Goal: Information Seeking & Learning: Learn about a topic

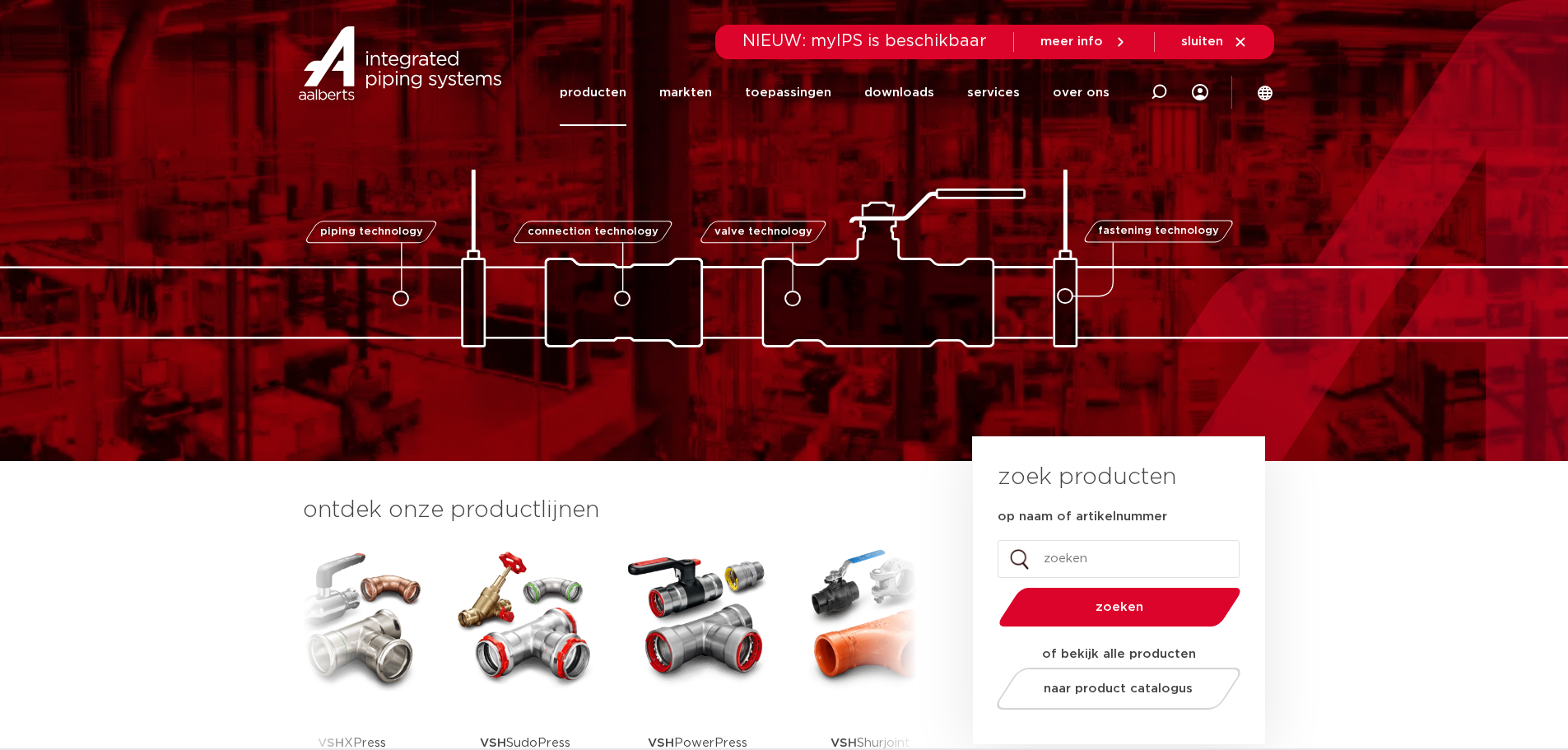
click at [602, 101] on link "producten" at bounding box center [593, 92] width 67 height 67
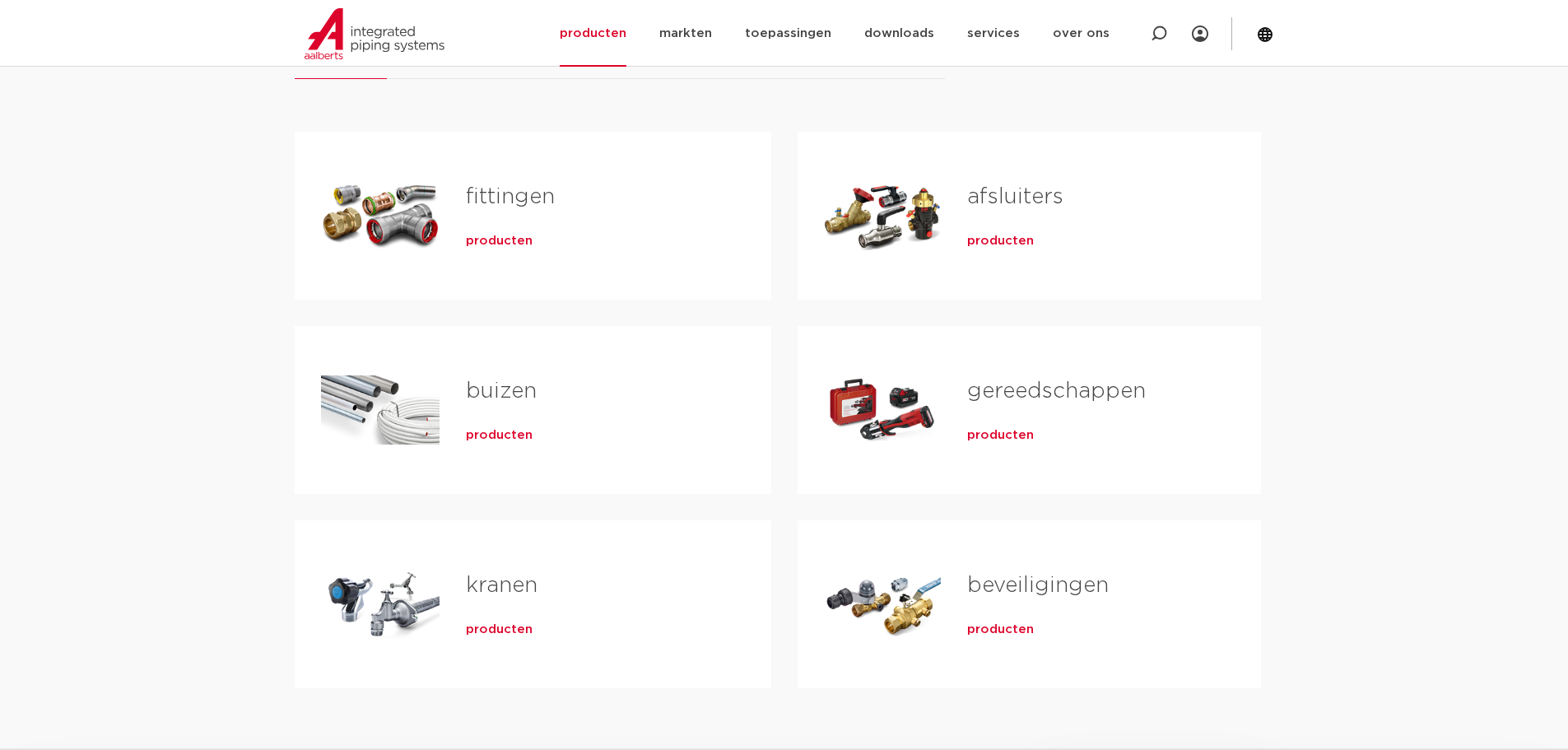
scroll to position [247, 0]
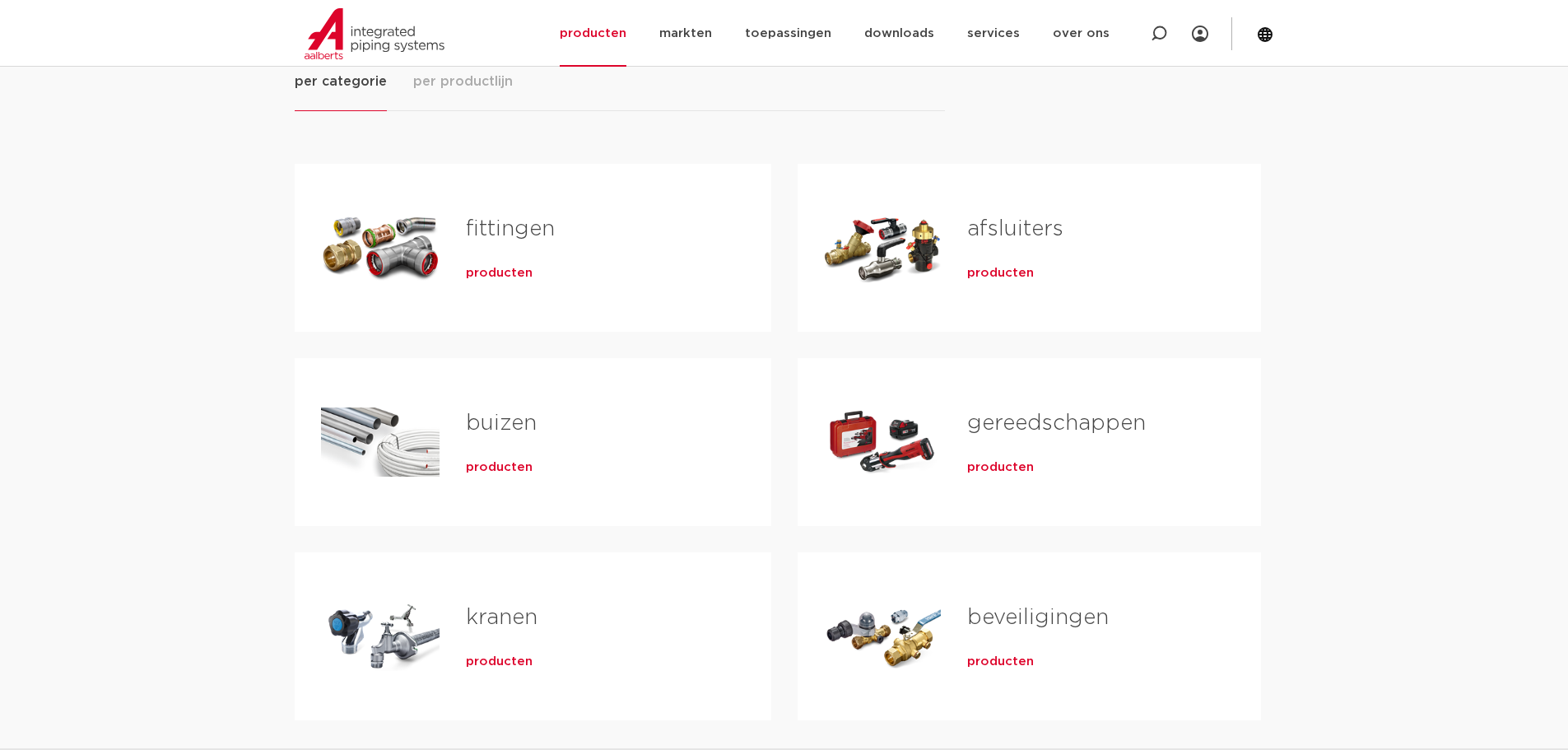
click at [405, 242] on div "Tabs. Open items met enter of spatie, sluit af met escape en navigeer met de pi…" at bounding box center [380, 247] width 119 height 115
click at [492, 270] on span "producten" at bounding box center [499, 273] width 67 height 16
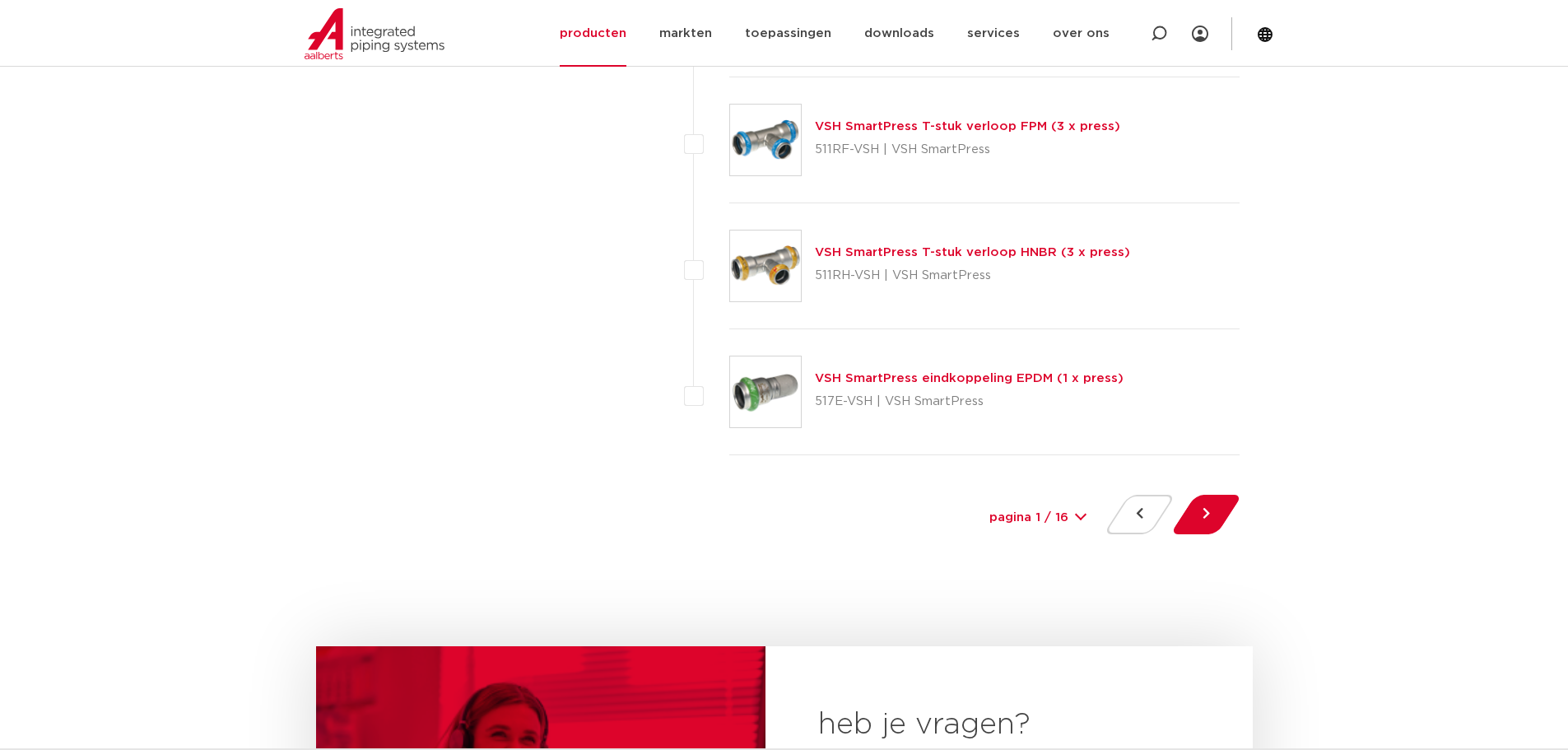
scroll to position [7489, 0]
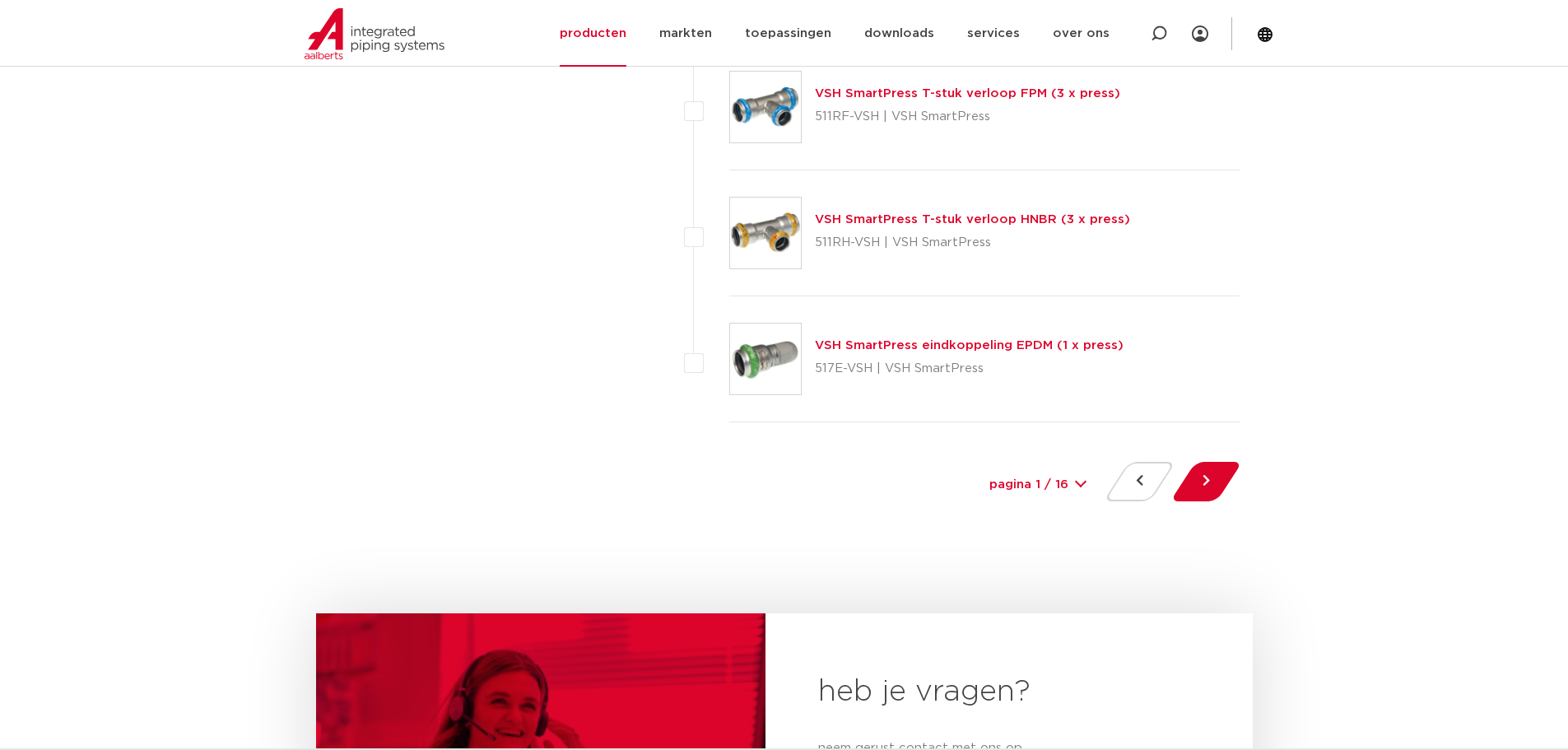
click at [1238, 487] on div at bounding box center [1206, 484] width 67 height 46
click at [1220, 485] on button at bounding box center [1206, 482] width 47 height 40
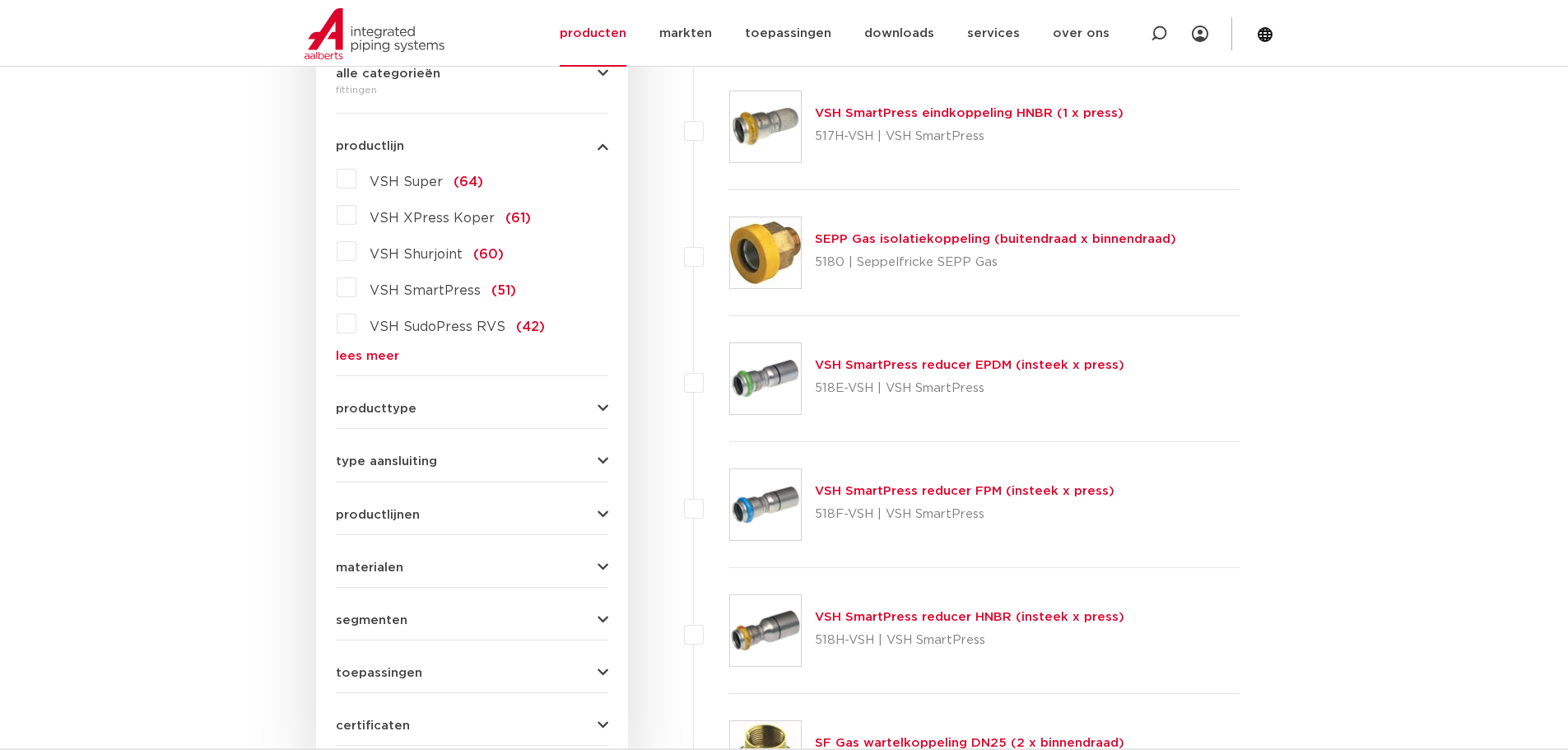
scroll to position [576, 0]
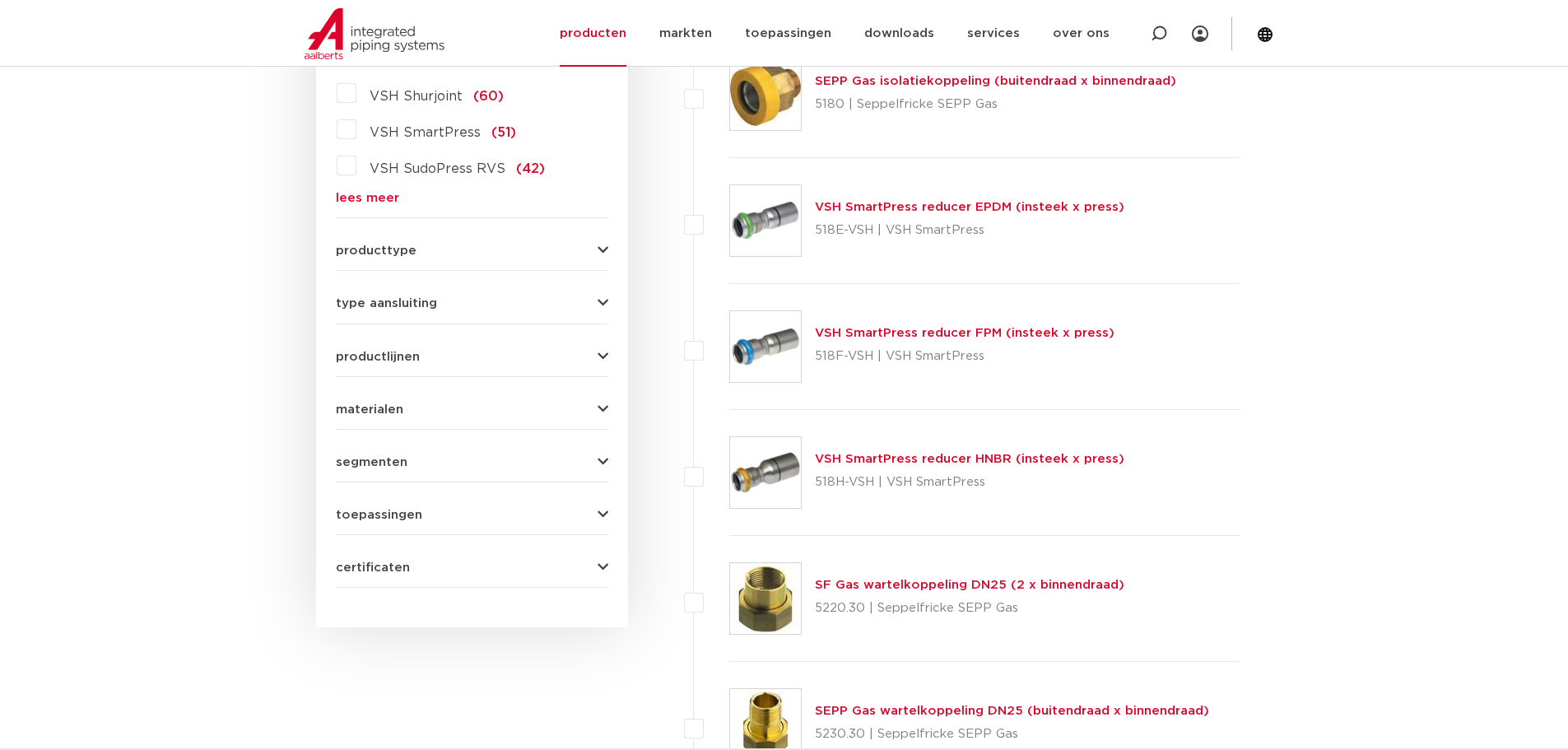
click at [385, 306] on span "type aansluiting" at bounding box center [386, 303] width 102 height 12
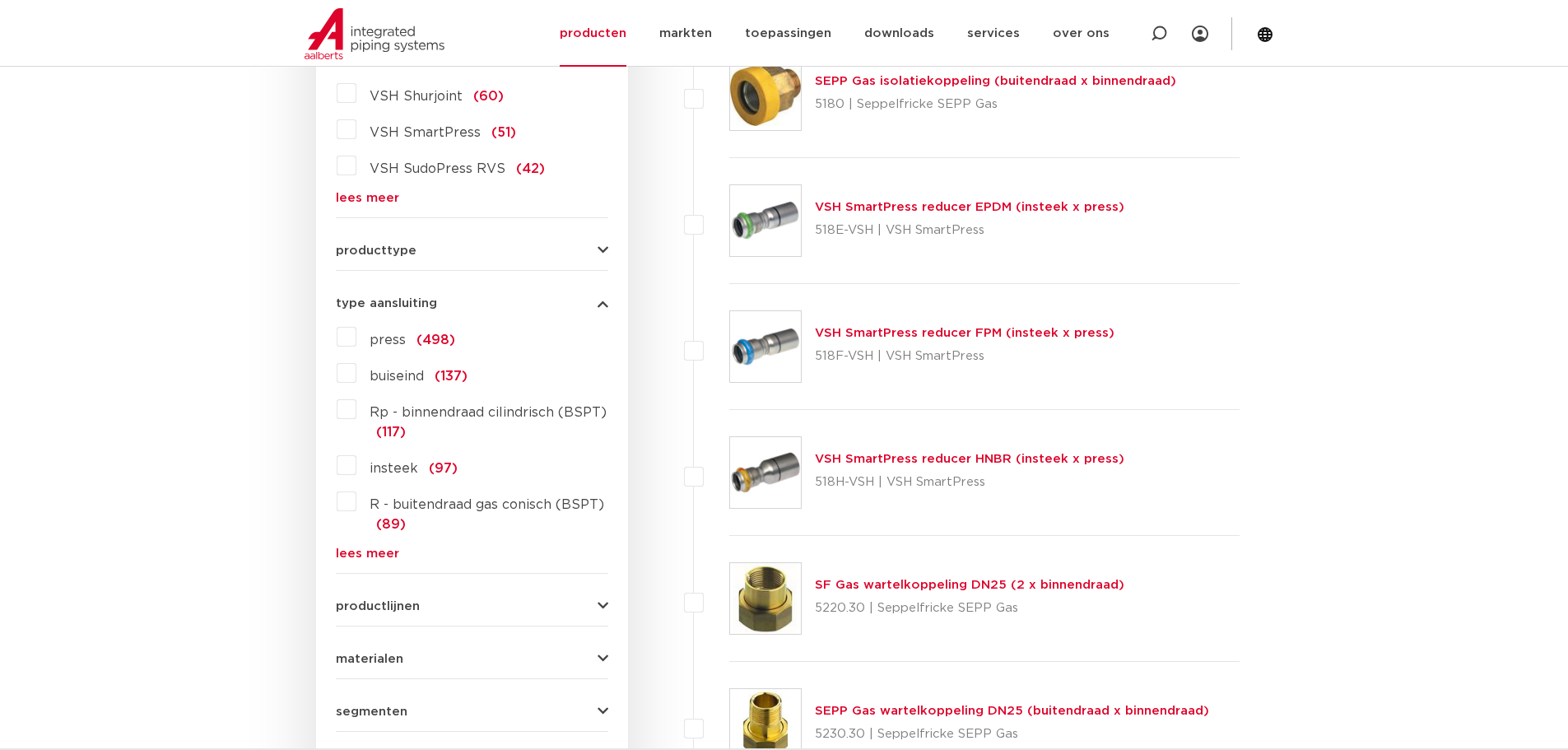
click at [385, 306] on span "type aansluiting" at bounding box center [386, 303] width 102 height 12
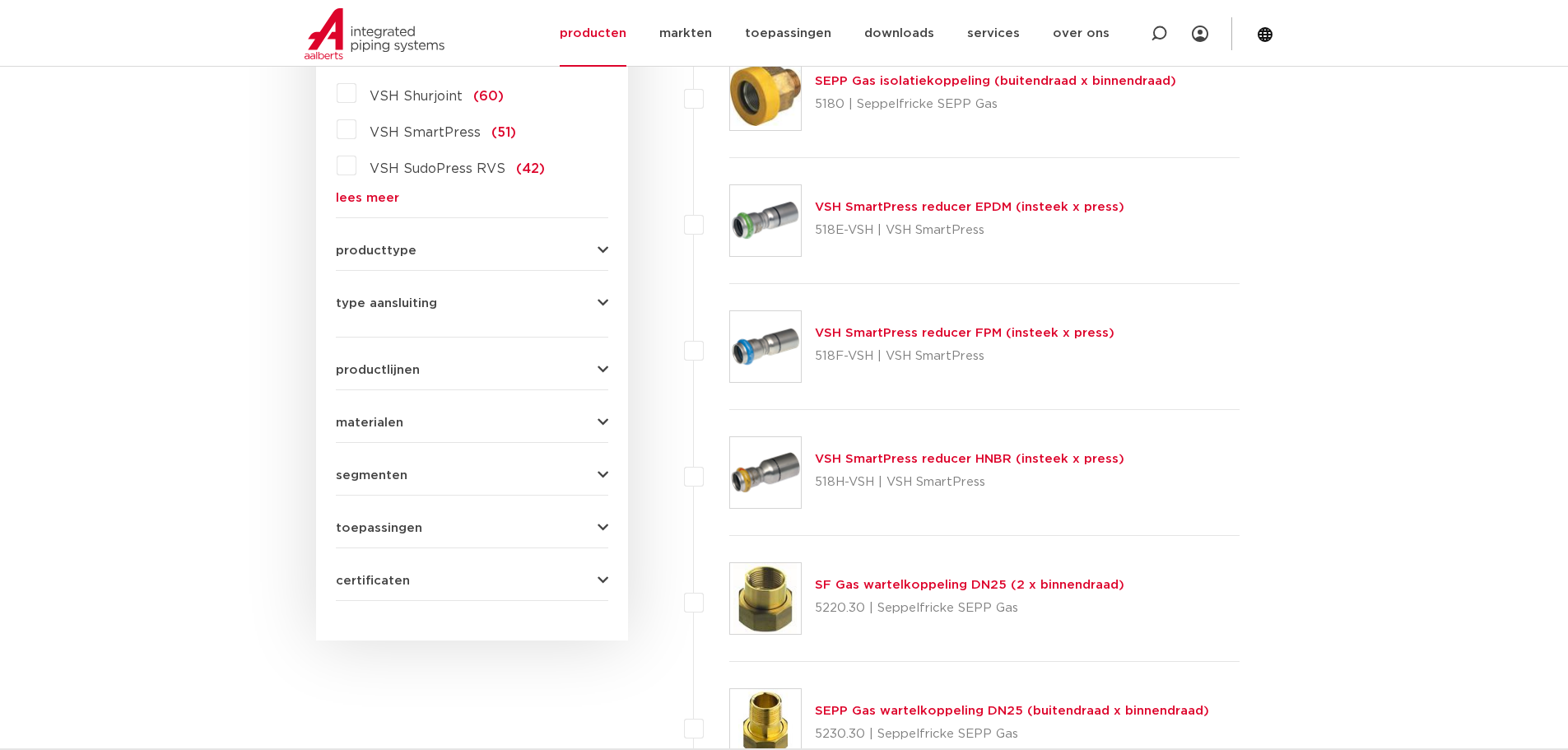
click at [379, 251] on span "producttype" at bounding box center [376, 251] width 81 height 12
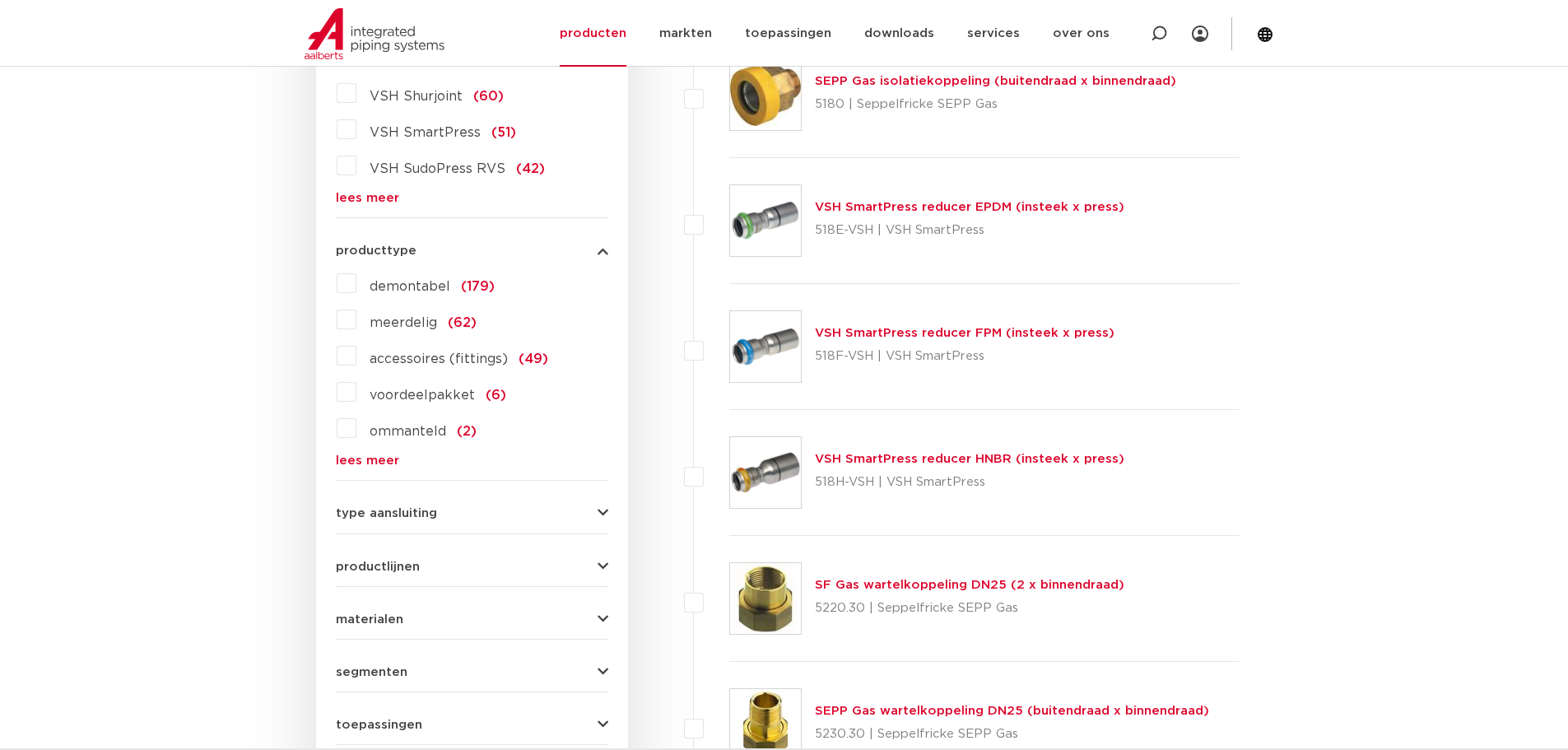
click at [385, 251] on span "producttype" at bounding box center [376, 251] width 81 height 12
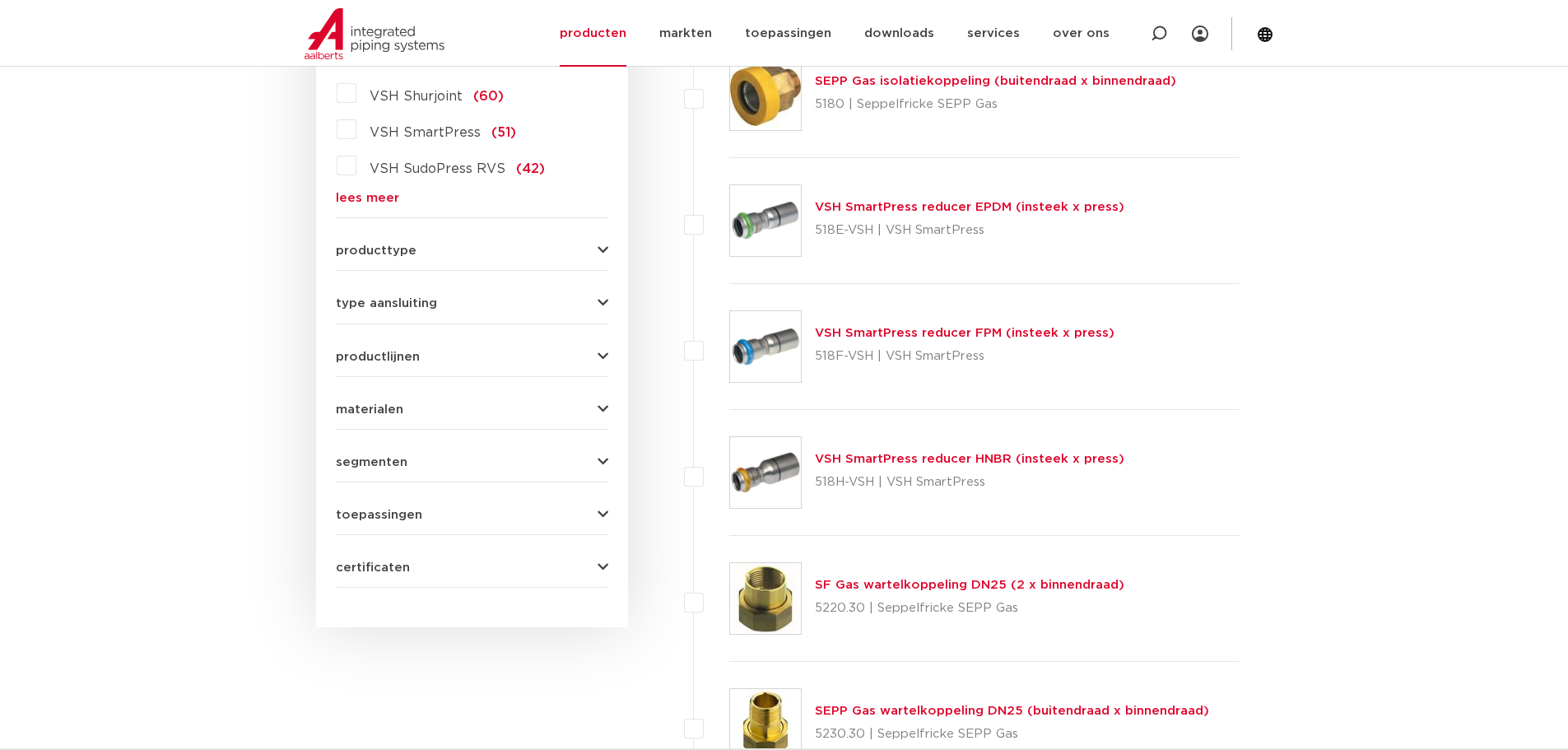
click at [384, 305] on span "type aansluiting" at bounding box center [386, 303] width 102 height 12
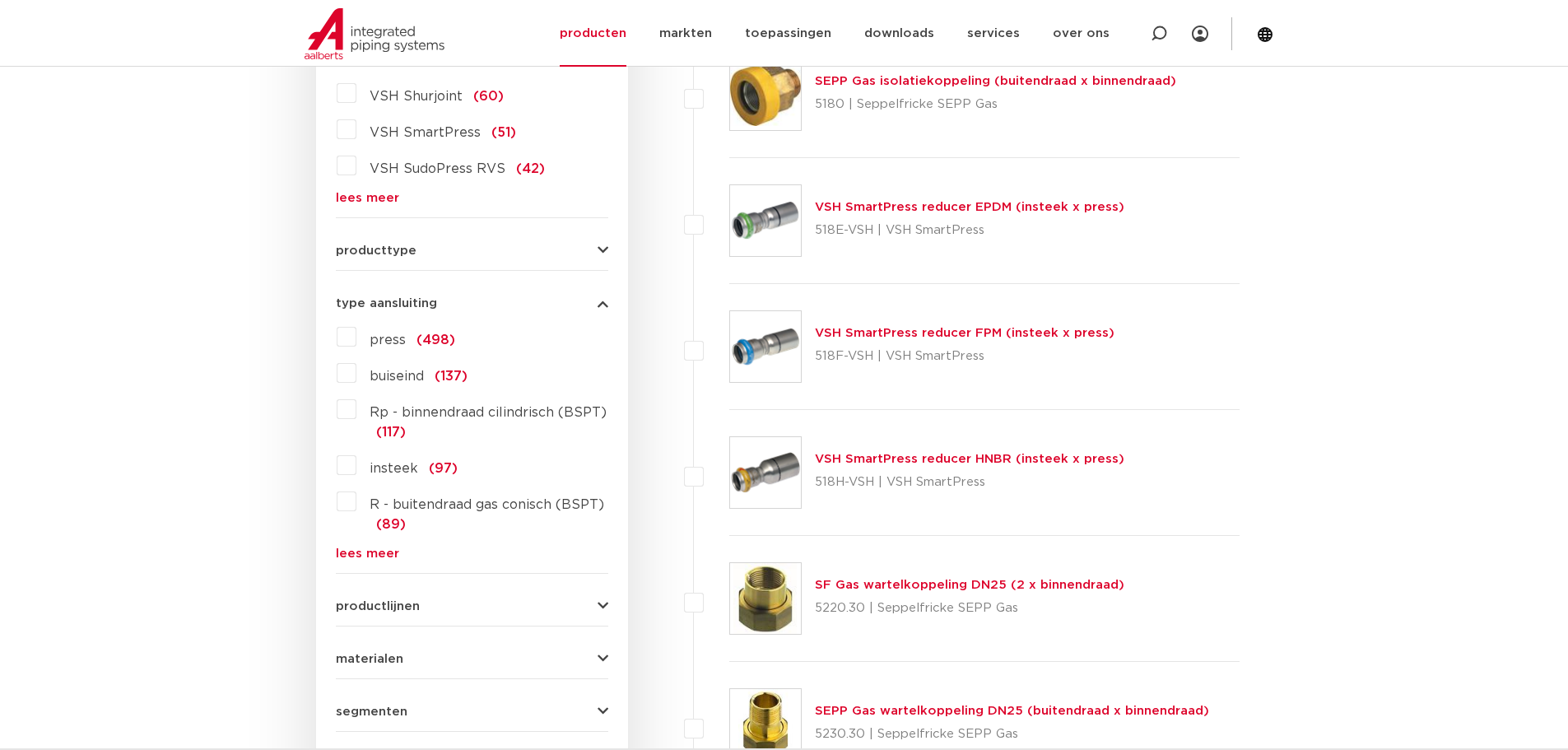
click at [366, 554] on link "lees meer" at bounding box center [472, 553] width 273 height 12
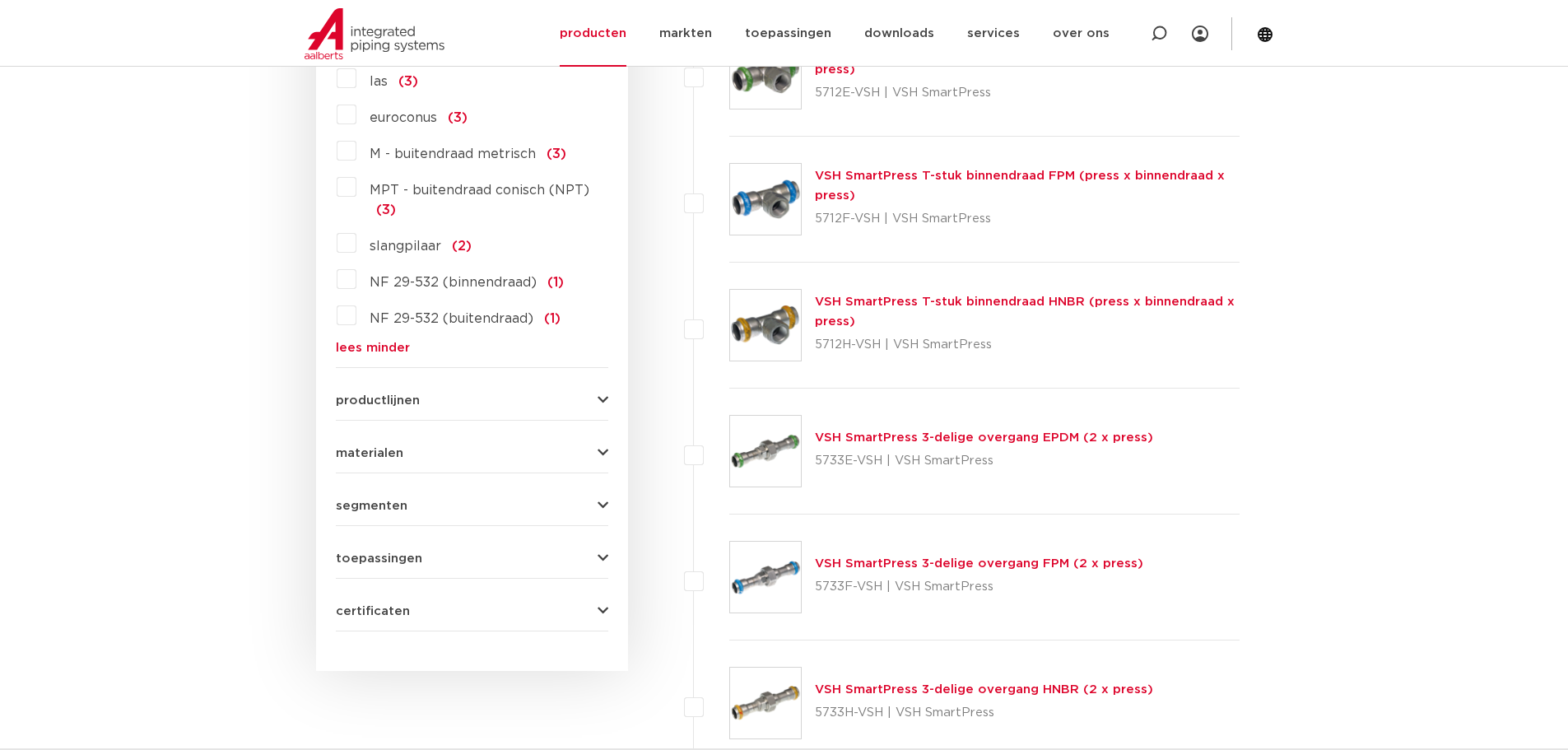
scroll to position [1646, 0]
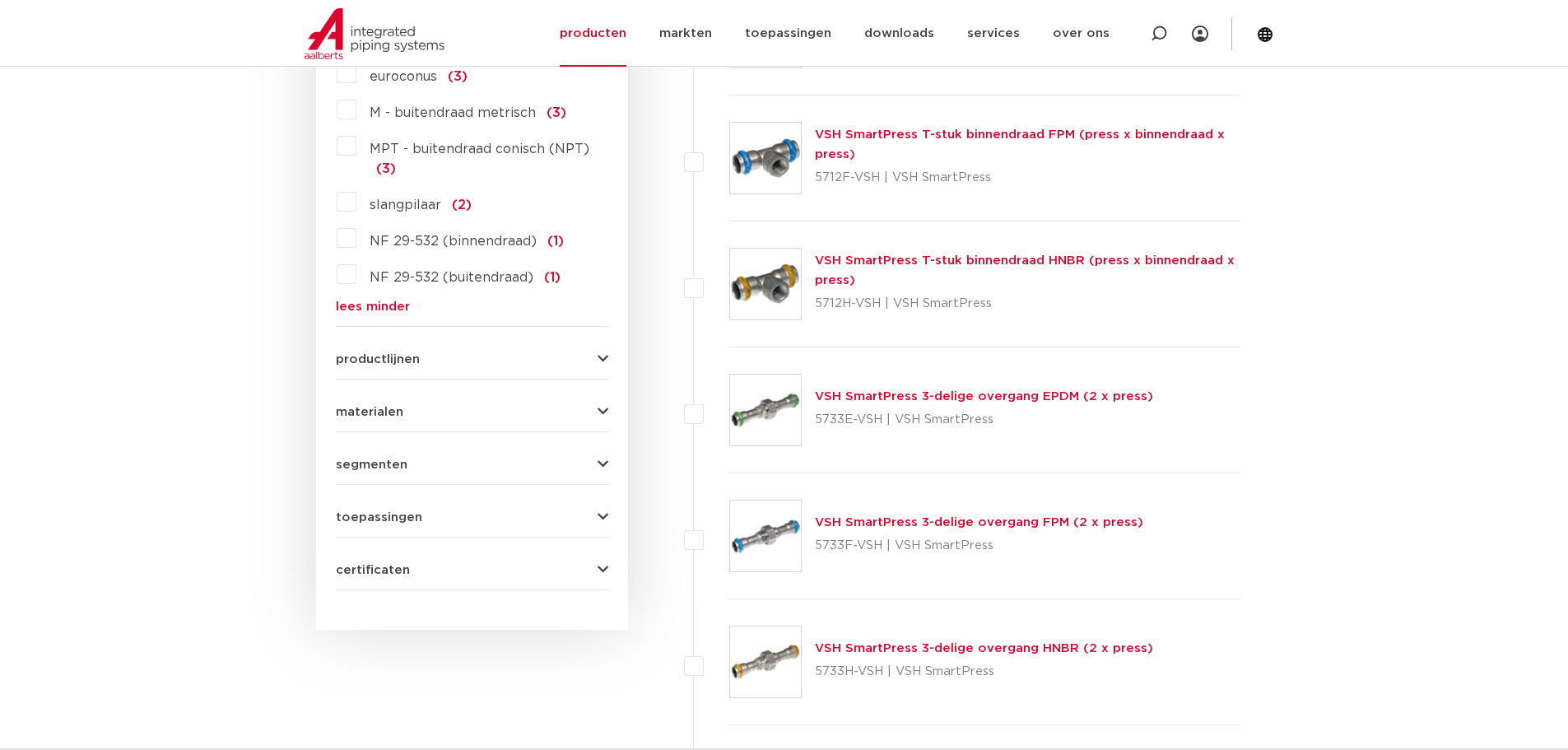
click at [397, 511] on span "toepassingen" at bounding box center [379, 517] width 87 height 12
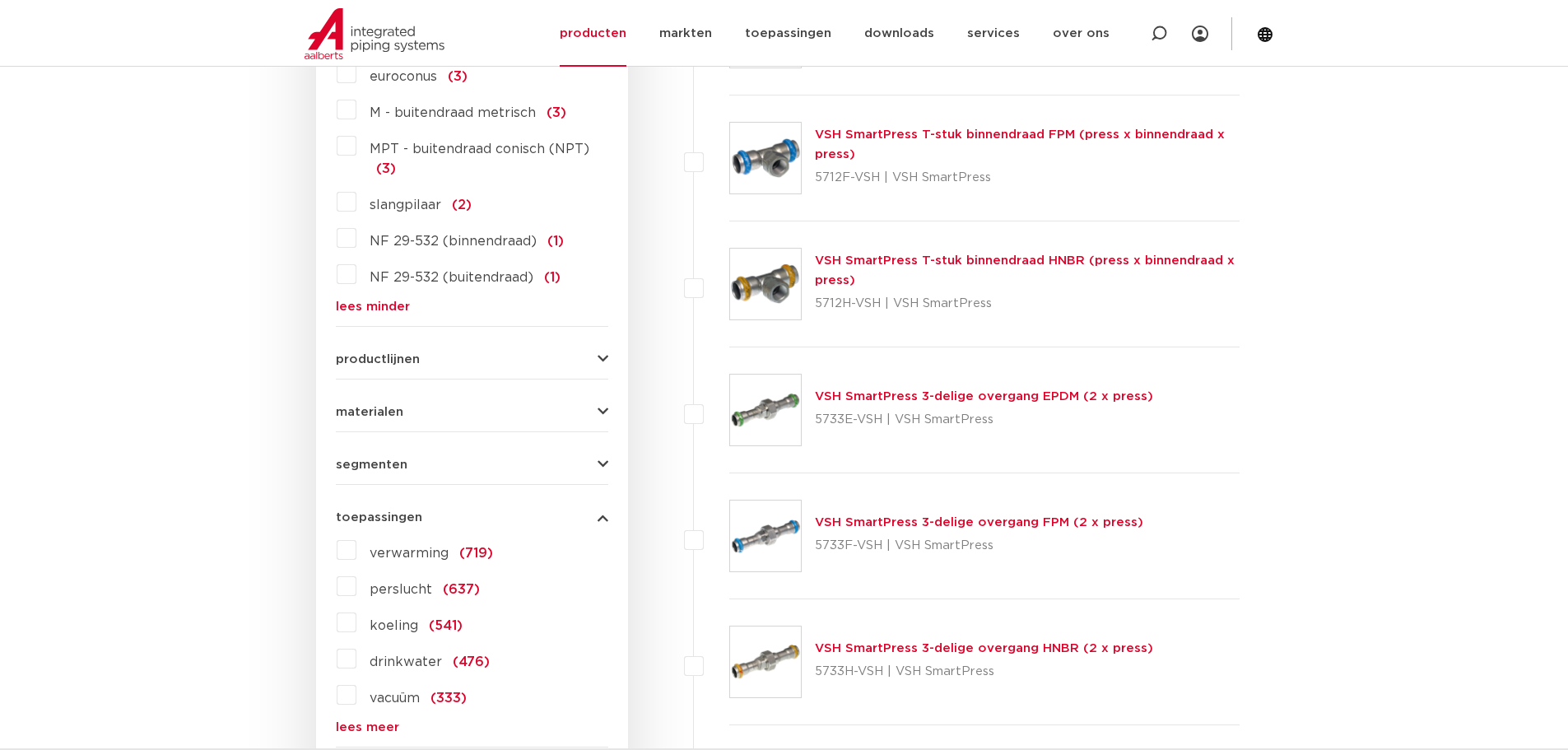
click at [397, 511] on span "toepassingen" at bounding box center [379, 517] width 87 height 12
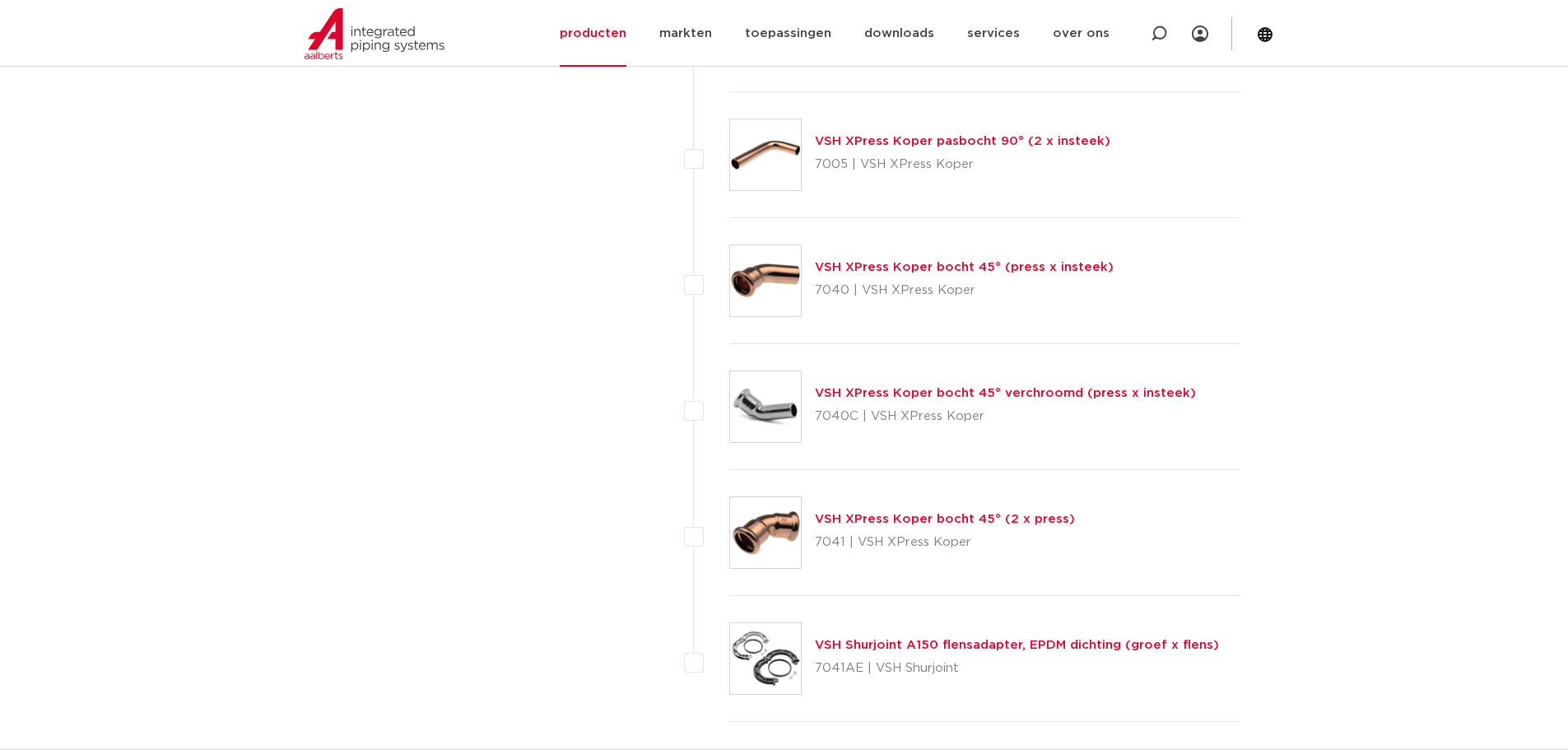
scroll to position [7324, 0]
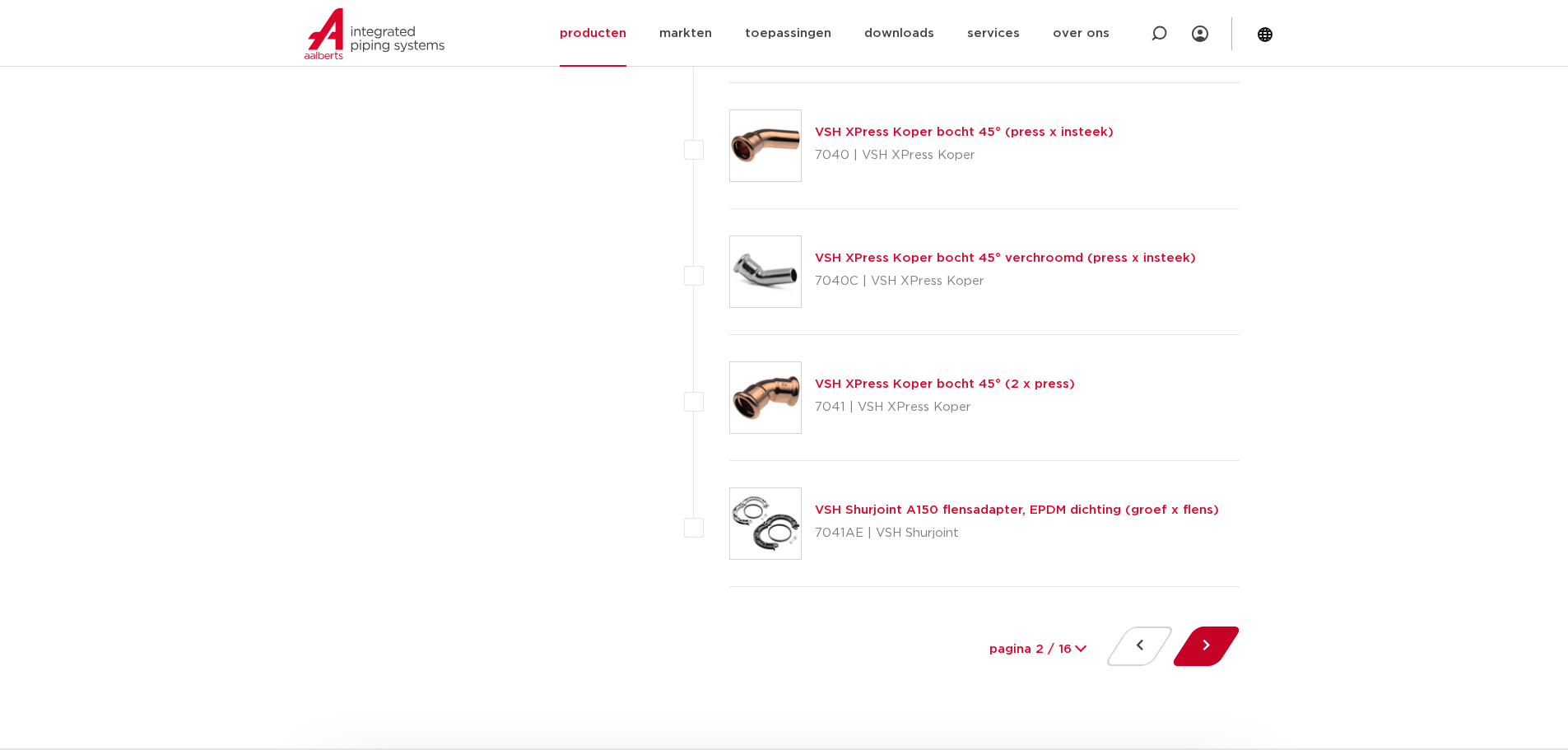
click at [1199, 632] on button at bounding box center [1206, 646] width 47 height 40
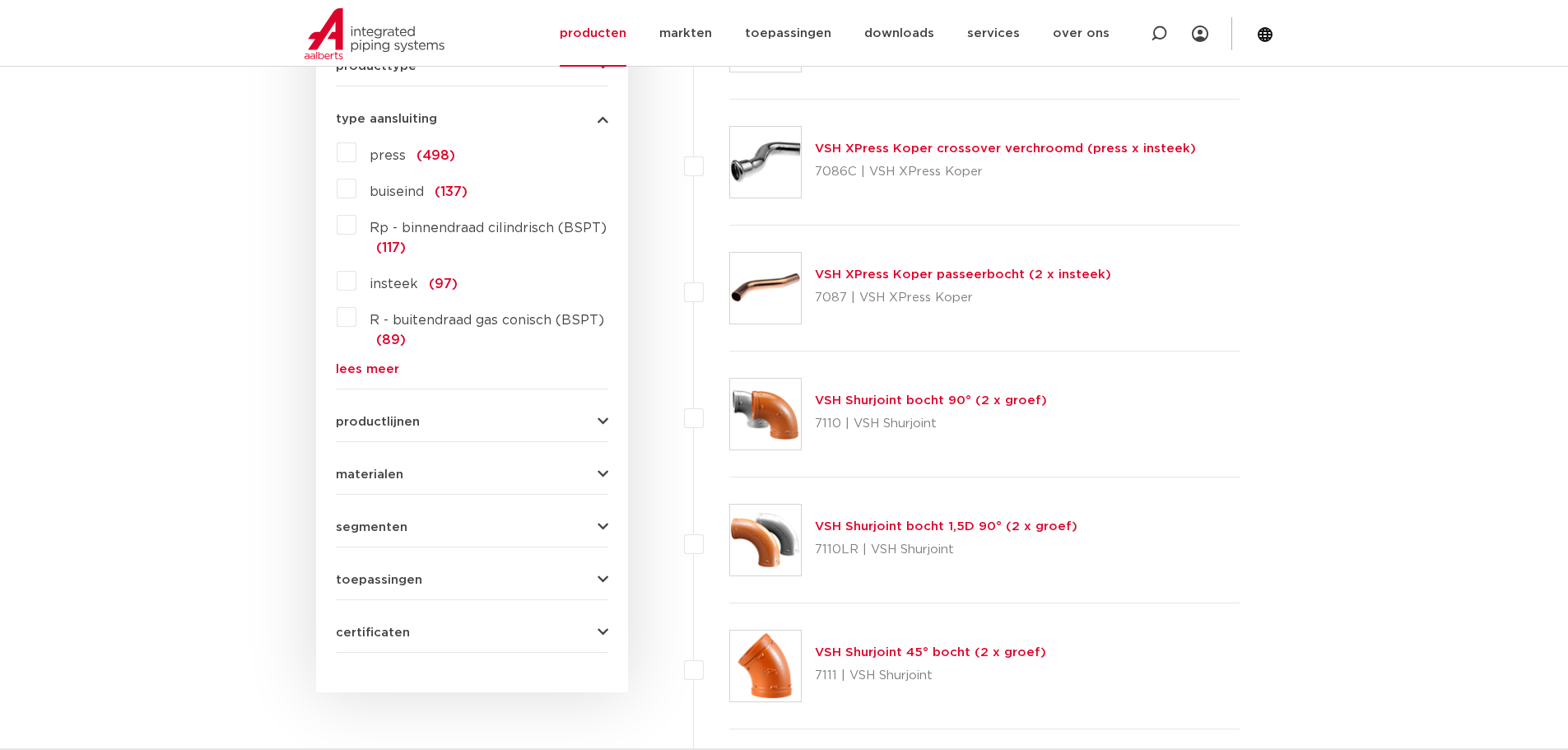
scroll to position [823, 0]
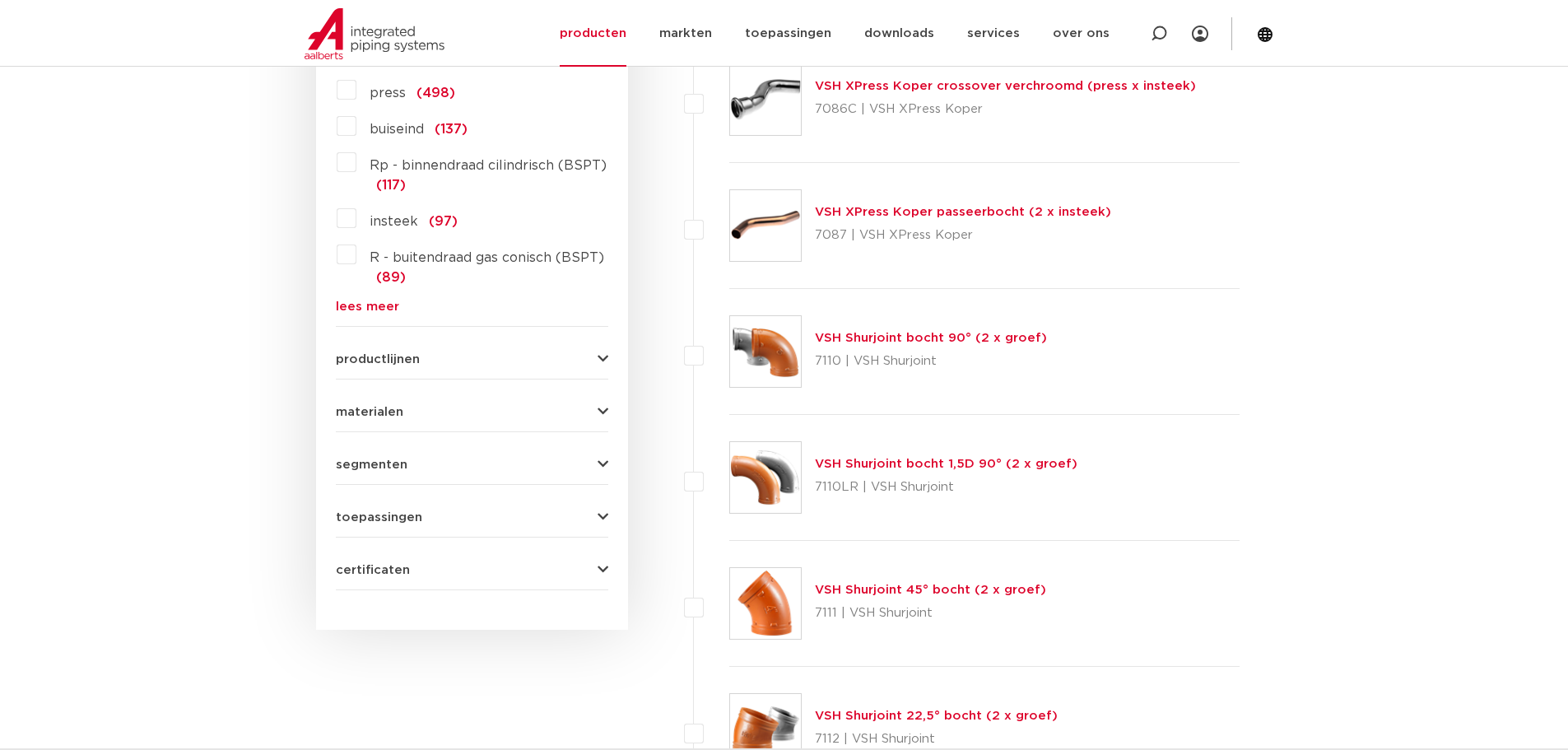
click at [473, 166] on span "Rp - binnendraad cilindrisch (BSPT)" at bounding box center [488, 165] width 237 height 13
click at [0, 0] on input "Rp - binnendraad cilindrisch (BSPT) (117)" at bounding box center [0, 0] width 0 height 0
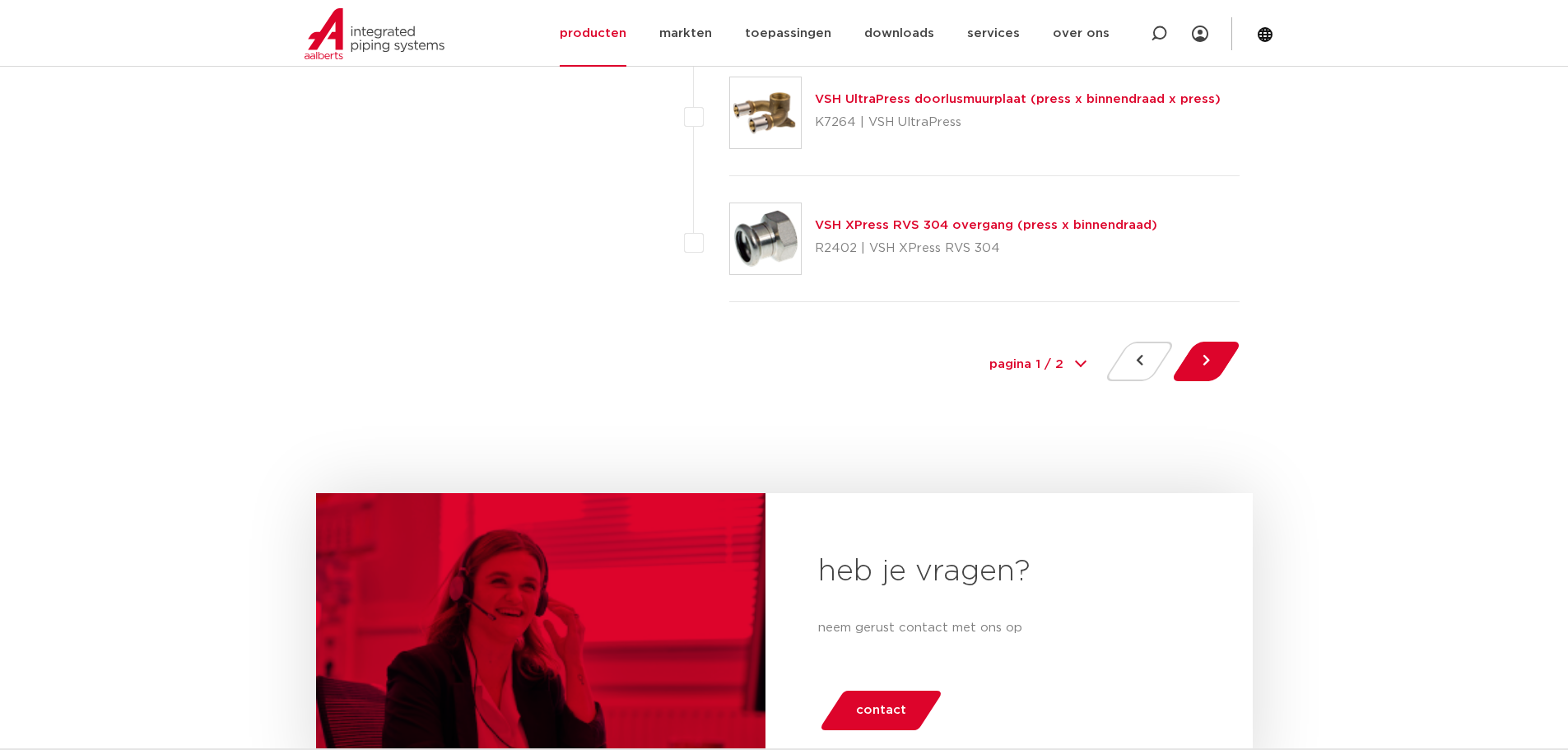
scroll to position [7735, 0]
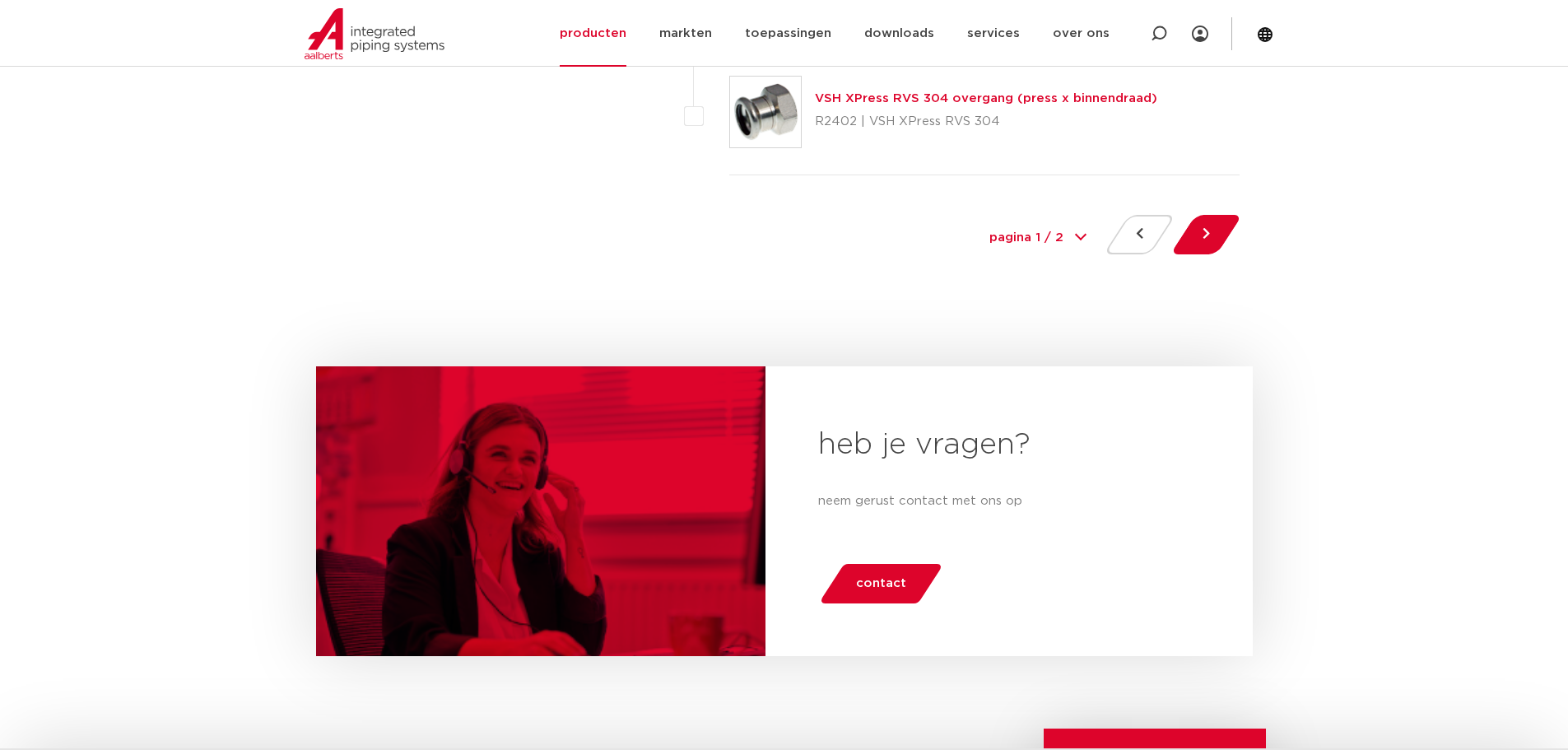
click at [1211, 234] on button at bounding box center [1206, 234] width 47 height 40
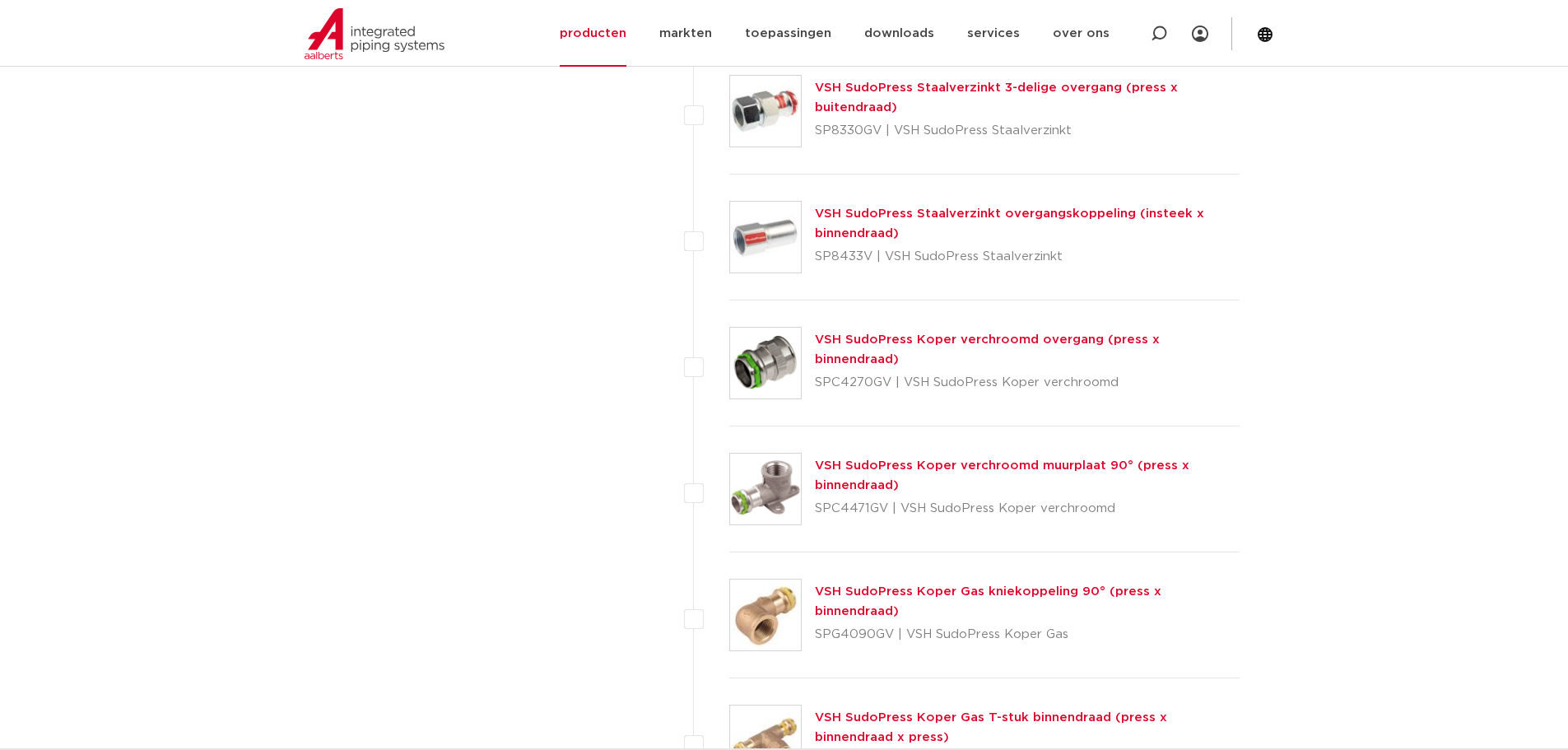
scroll to position [6172, 0]
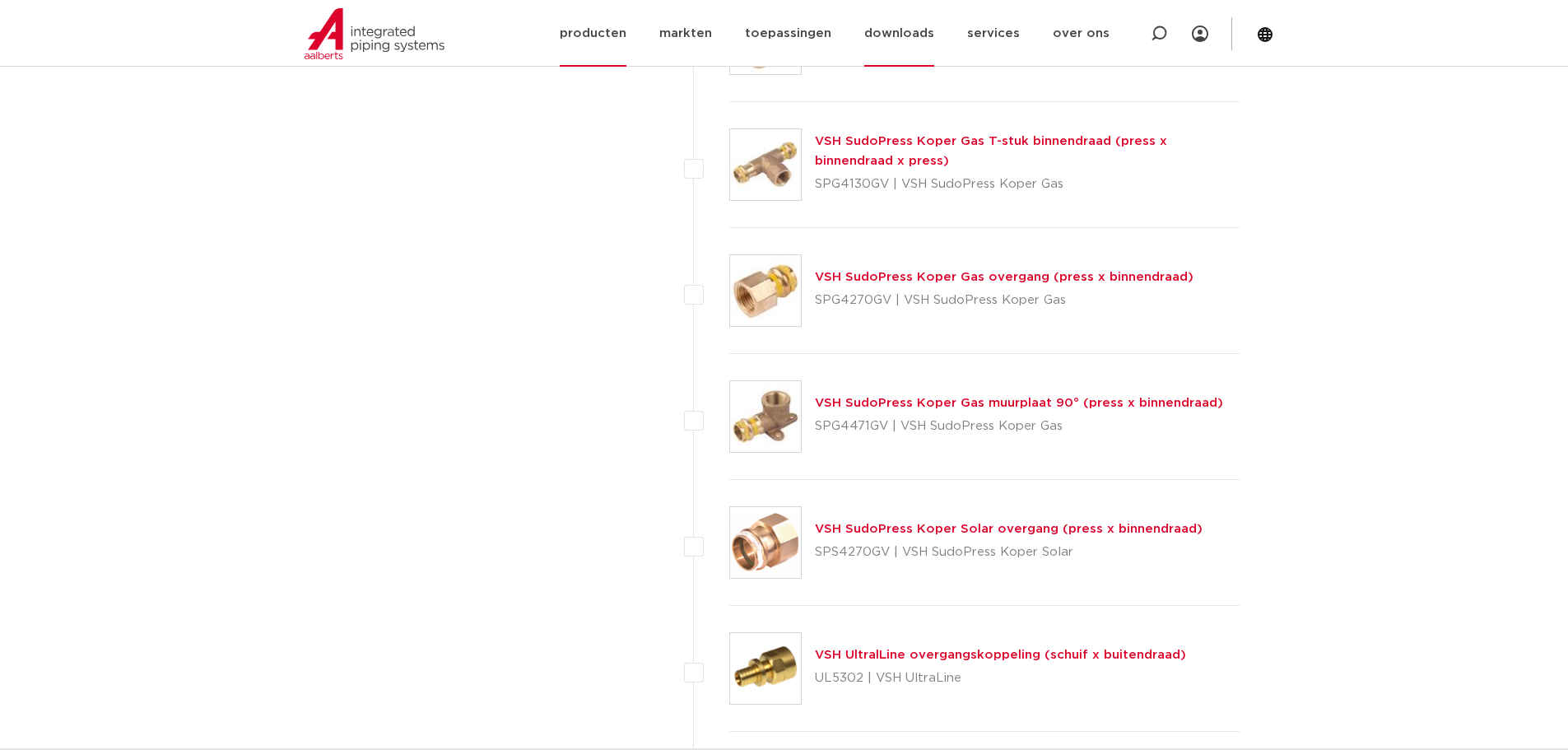
click at [912, 39] on link "downloads" at bounding box center [899, 33] width 70 height 67
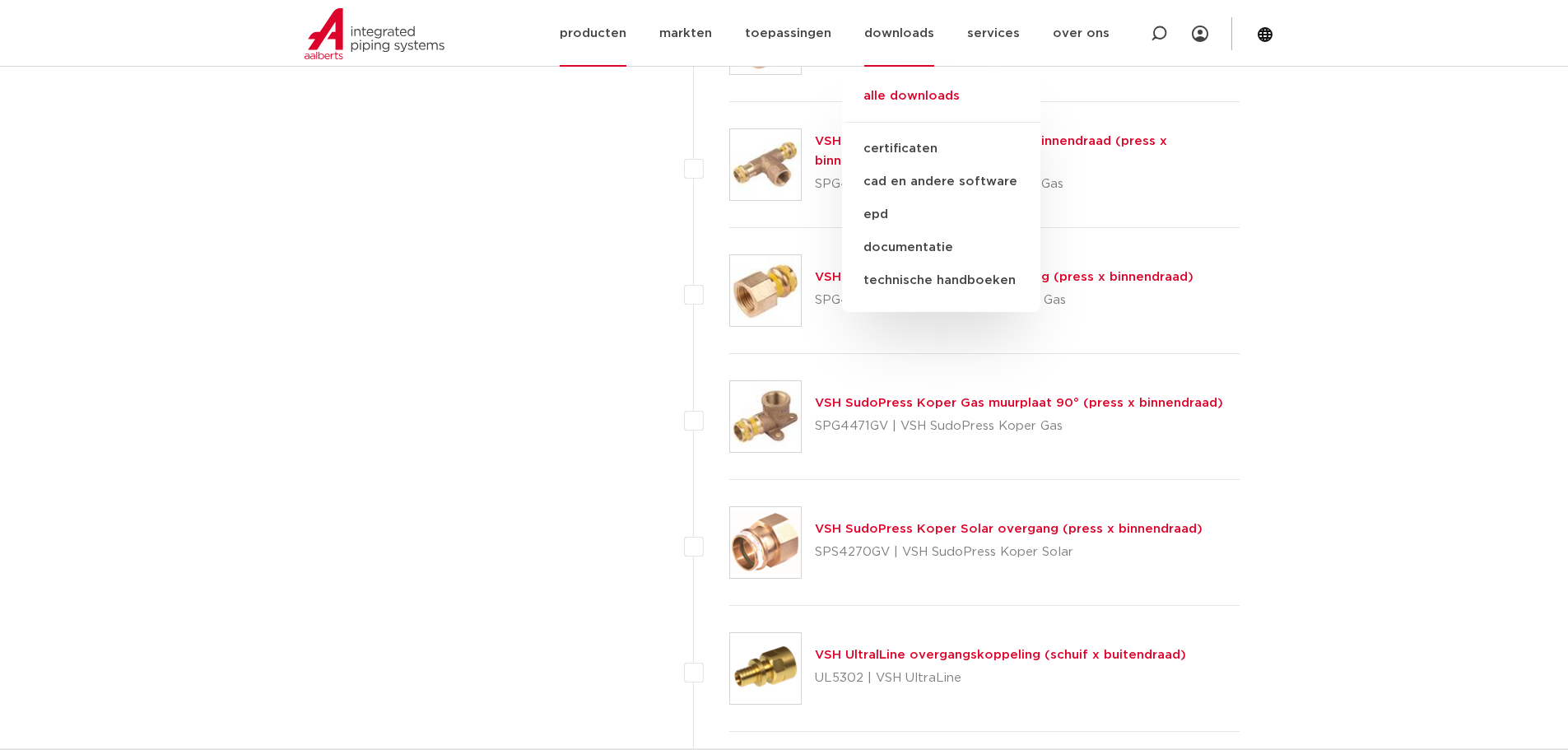
click at [912, 90] on link "alle downloads" at bounding box center [941, 105] width 198 height 36
